Goal: Task Accomplishment & Management: Use online tool/utility

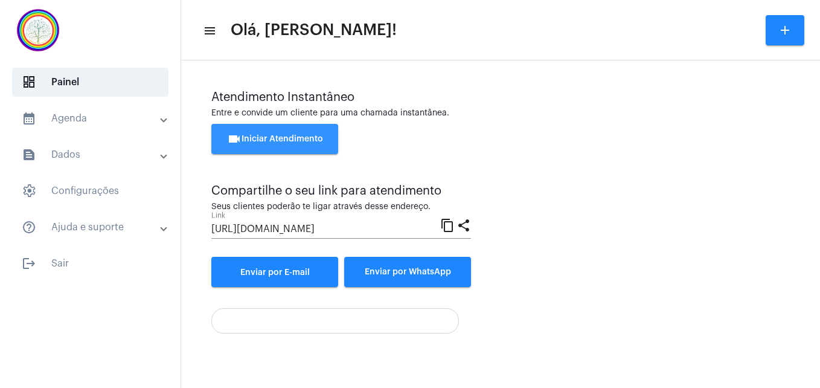
click at [275, 142] on span "videocam Iniciar Atendimento" at bounding box center [275, 139] width 96 height 8
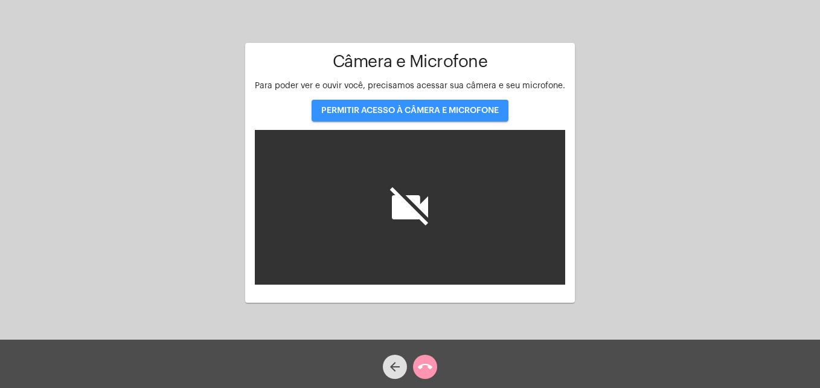
click at [450, 117] on button "PERMITIR ACESSO À CÂMERA E MICROFONE" at bounding box center [410, 111] width 197 height 22
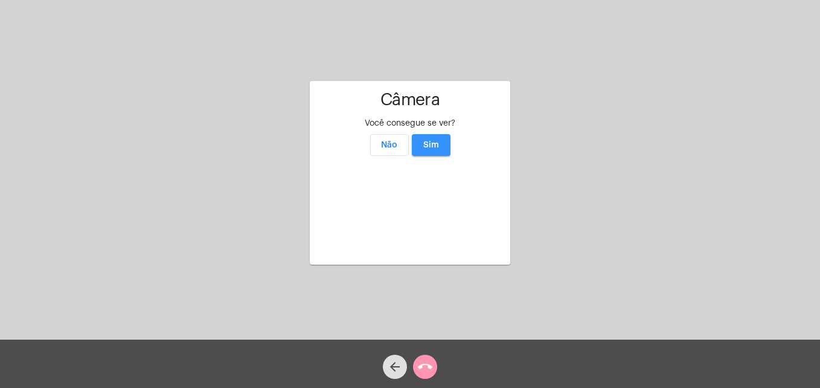
click at [430, 141] on span "Sim" at bounding box center [431, 145] width 16 height 8
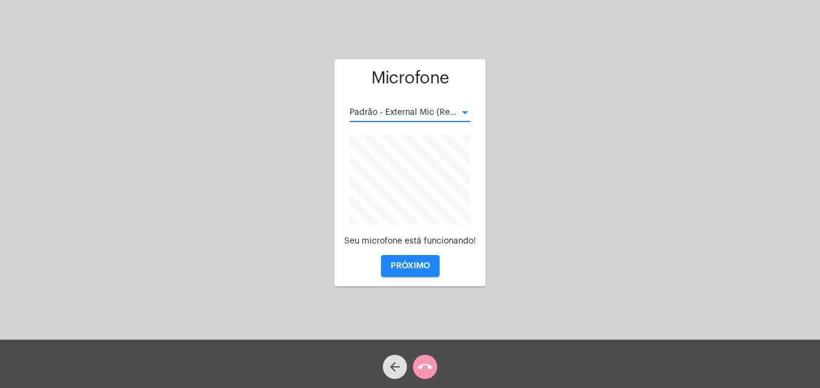
click at [465, 108] on div at bounding box center [464, 113] width 11 height 10
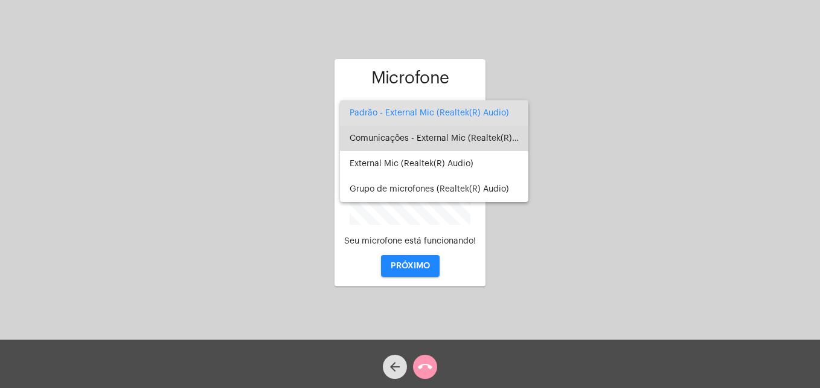
click at [456, 136] on span "Comunicações - External Mic (Realtek(R) Audio)" at bounding box center [434, 138] width 169 height 25
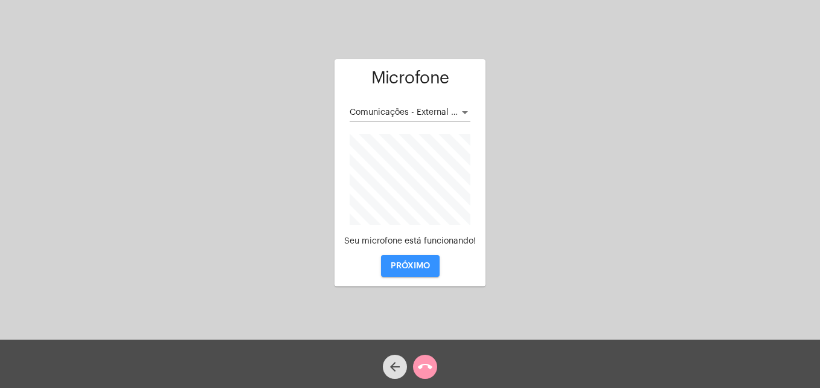
click at [410, 264] on span "PRÓXIMO" at bounding box center [410, 265] width 39 height 8
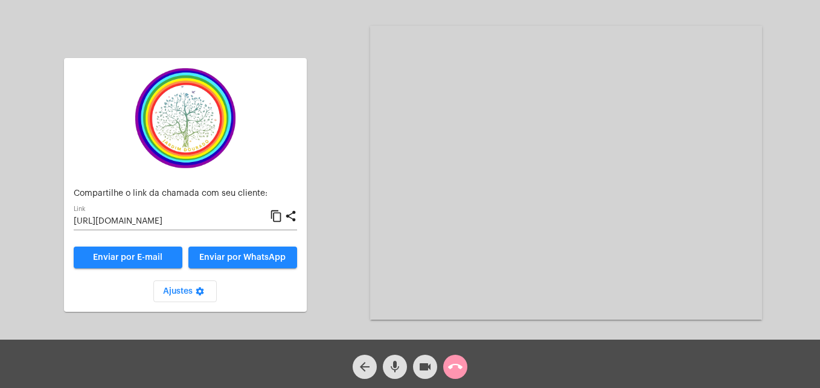
click at [275, 220] on mat-icon "content_copy" at bounding box center [276, 216] width 13 height 14
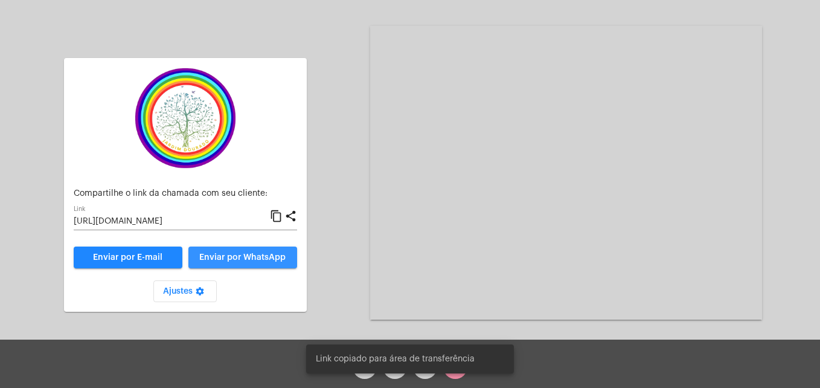
click at [254, 260] on span "Enviar por WhatsApp" at bounding box center [242, 257] width 86 height 8
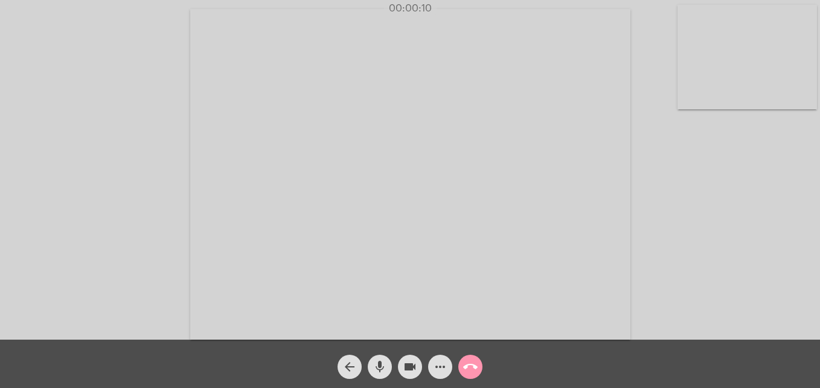
click at [689, 92] on video at bounding box center [746, 57] width 139 height 104
click at [325, 324] on video at bounding box center [519, 173] width 440 height 330
click at [571, 330] on div "Acessando Câmera e Microfone..." at bounding box center [612, 173] width 392 height 336
